Goal: Task Accomplishment & Management: Manage account settings

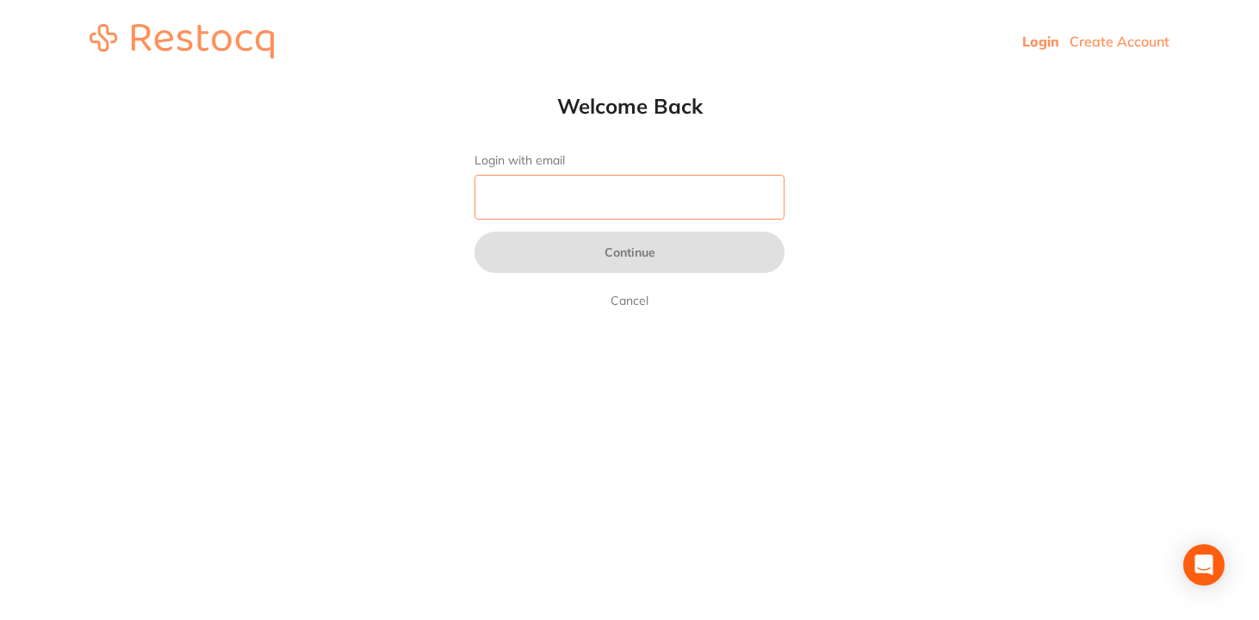
click at [621, 186] on input "Login with email" at bounding box center [630, 197] width 310 height 45
type input "[EMAIL_ADDRESS][DOMAIN_NAME]"
